Goal: Navigation & Orientation: Find specific page/section

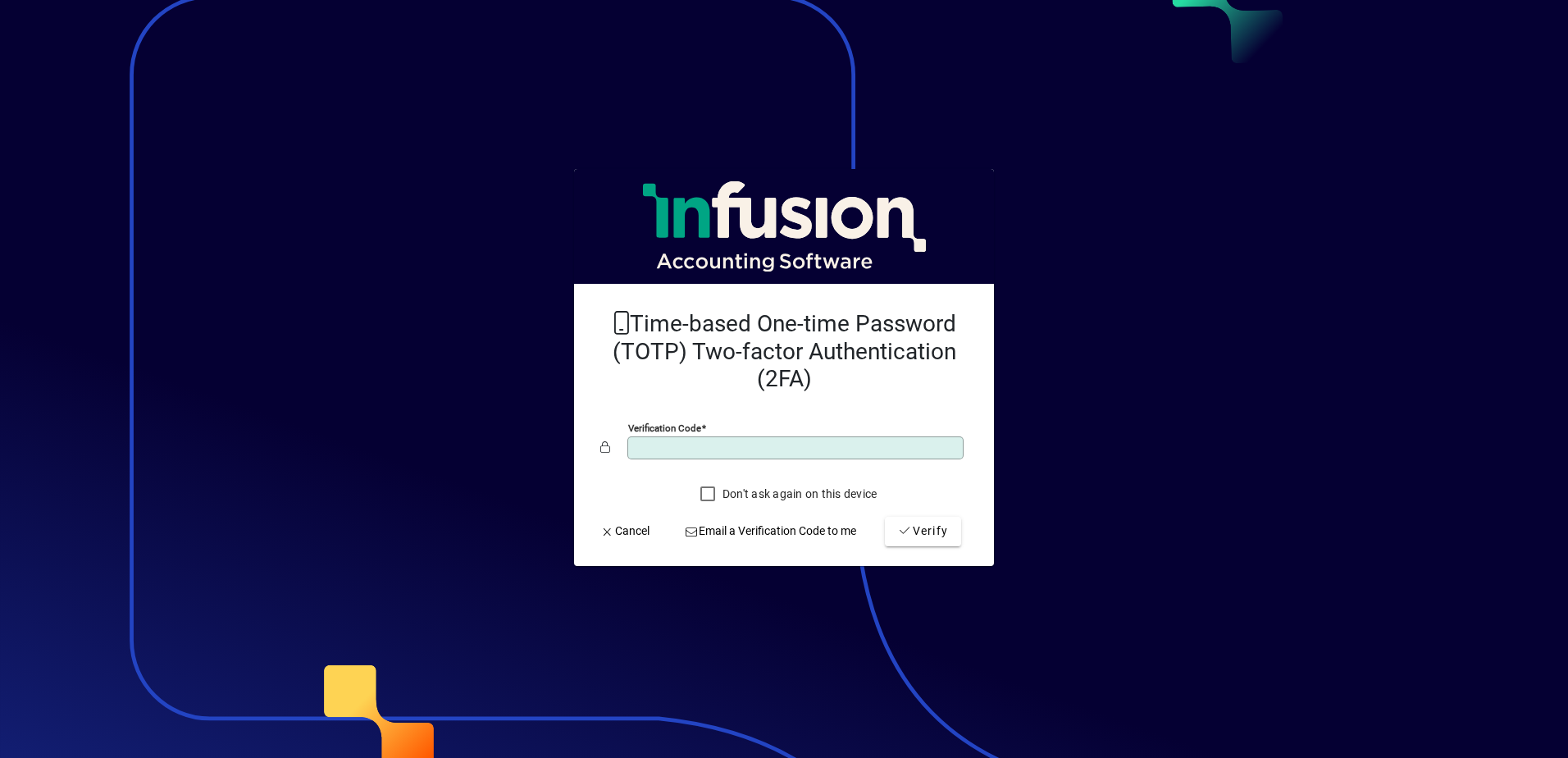
type input "******"
click at [885, 517] on button "Verify" at bounding box center [923, 531] width 76 height 29
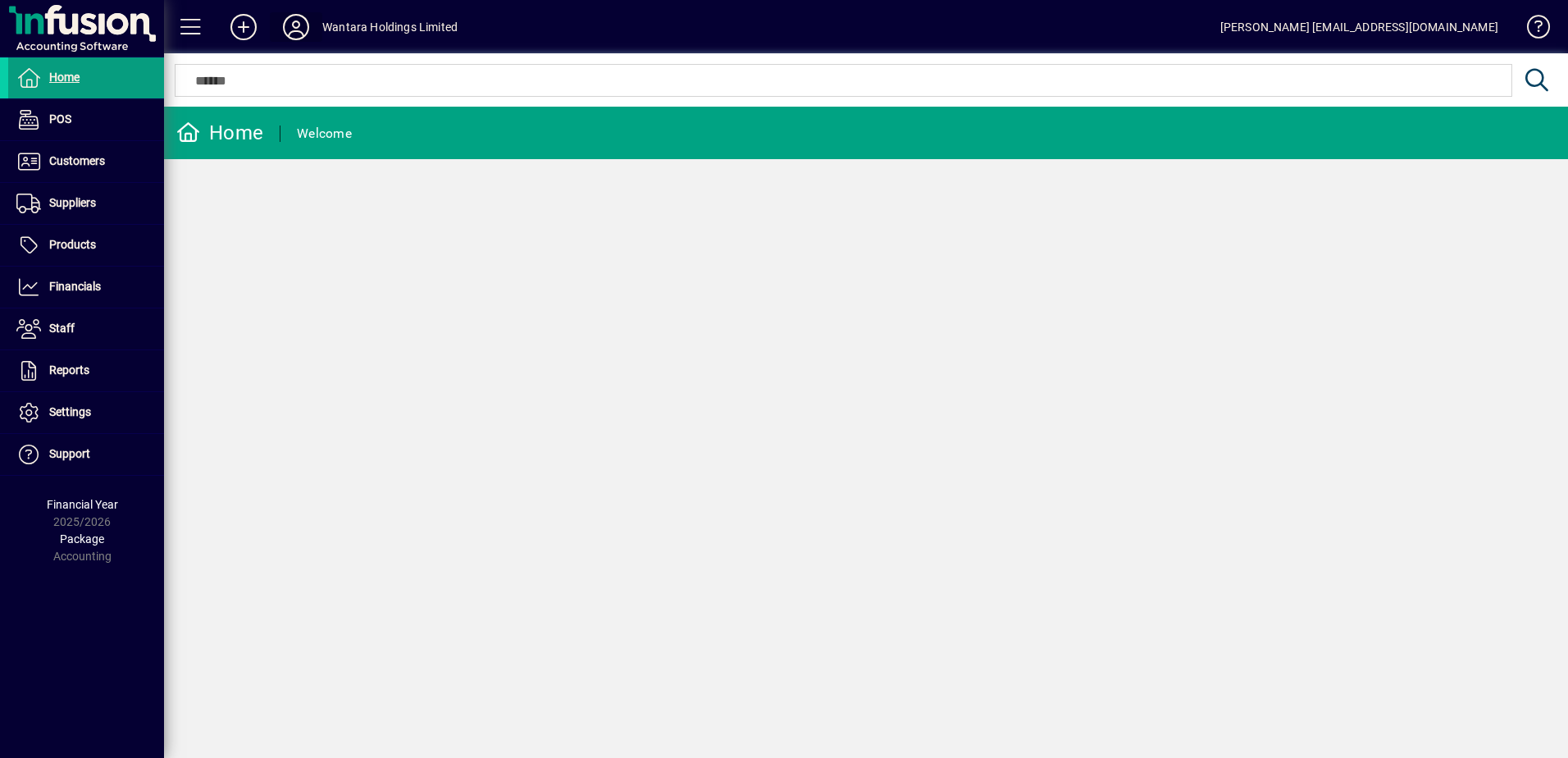
click at [300, 18] on icon at bounding box center [295, 27] width 33 height 26
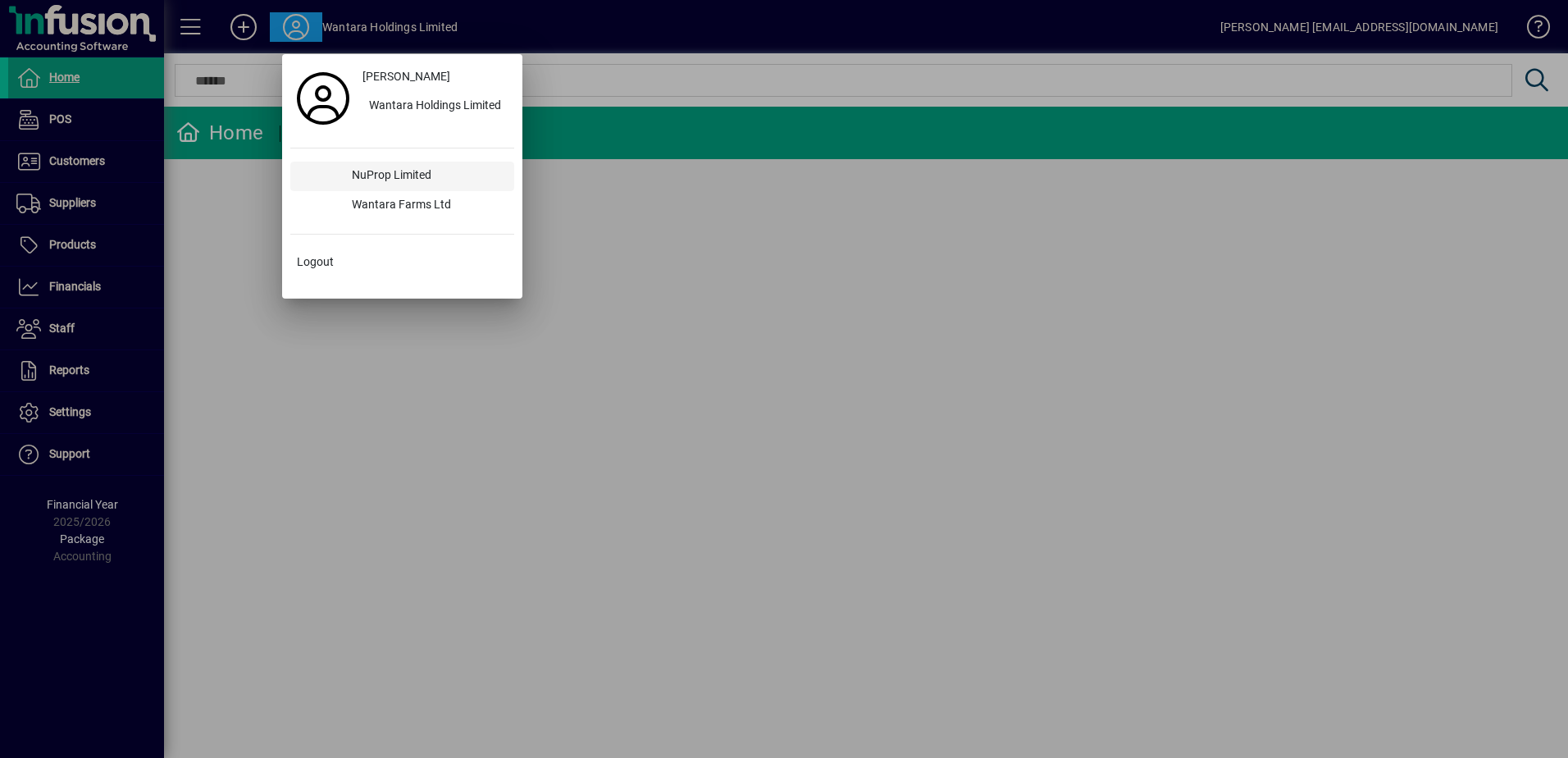
click at [382, 172] on div "NuProp Limited" at bounding box center [426, 176] width 175 height 29
